Goal: Task Accomplishment & Management: Complete application form

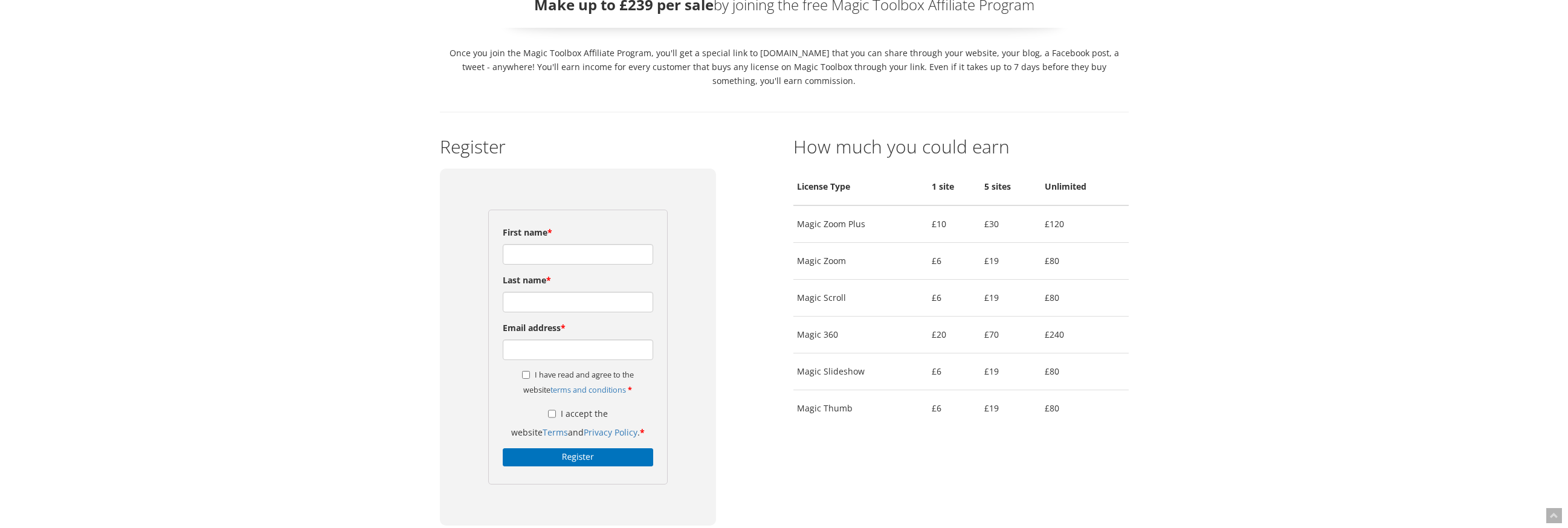
scroll to position [110, 0]
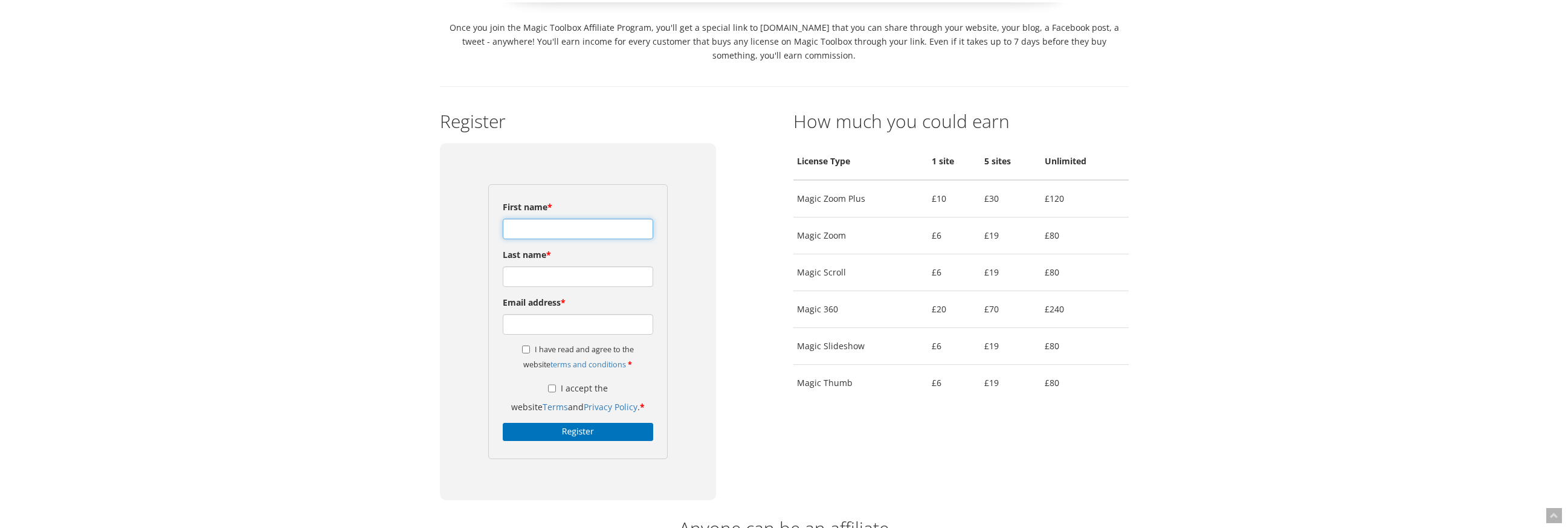
click at [595, 234] on input "First name *" at bounding box center [578, 229] width 151 height 20
type input "[PERSON_NAME]"
type input "[PERSON_NAME][EMAIL_ADDRESS][DOMAIN_NAME]"
click at [522, 351] on input "I have read and agree to the website terms and conditions *" at bounding box center [526, 350] width 8 height 8
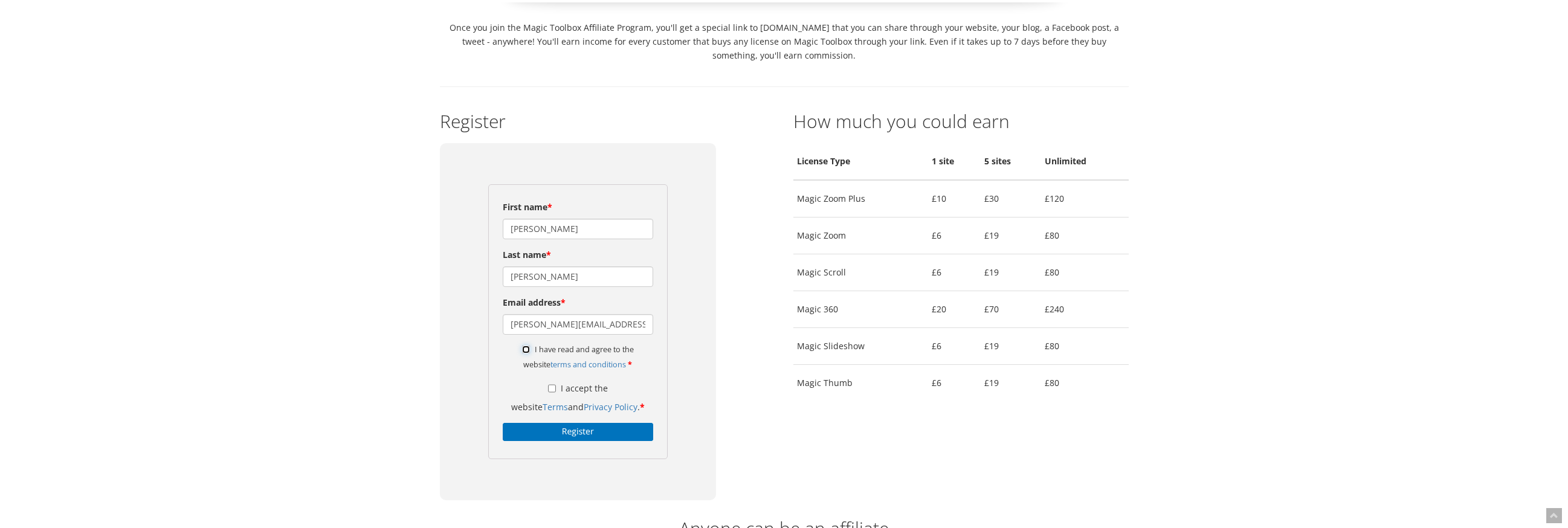
checkbox input "true"
click at [548, 386] on input "I accept the website Terms and Privacy Policy . *" at bounding box center [552, 389] width 8 height 20
checkbox input "true"
click at [547, 434] on input "Register" at bounding box center [578, 432] width 151 height 18
